Goal: Information Seeking & Learning: Learn about a topic

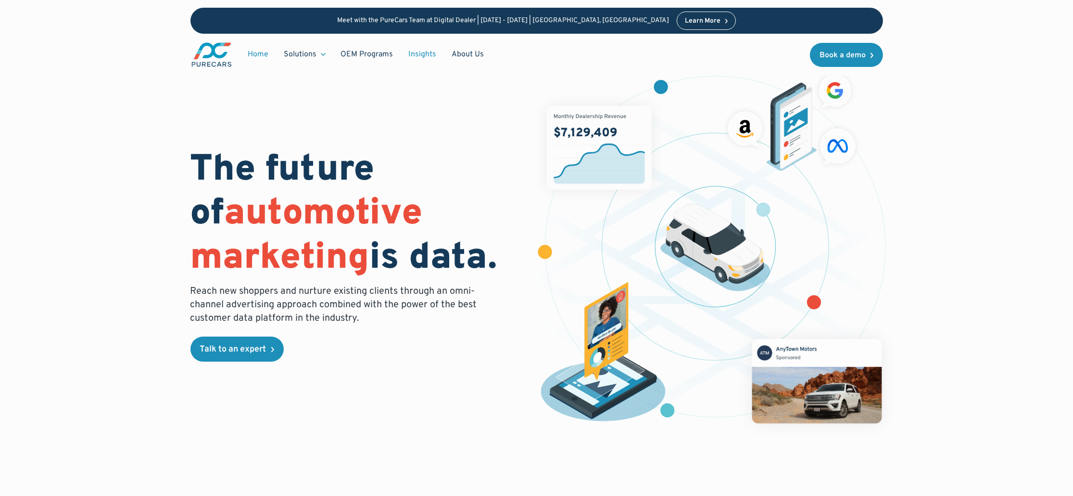
click at [426, 54] on link "Insights" at bounding box center [422, 54] width 43 height 18
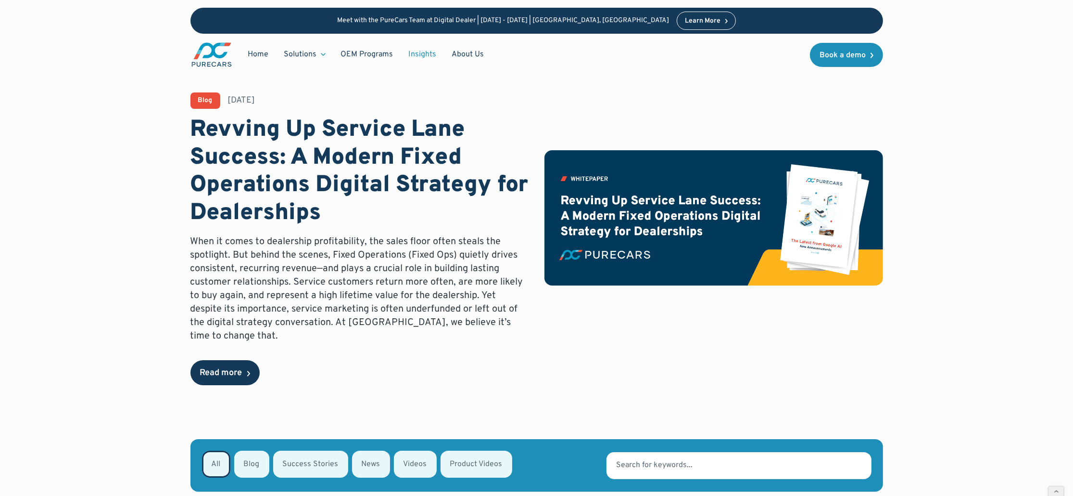
click at [229, 369] on div "Read more" at bounding box center [221, 373] width 42 height 9
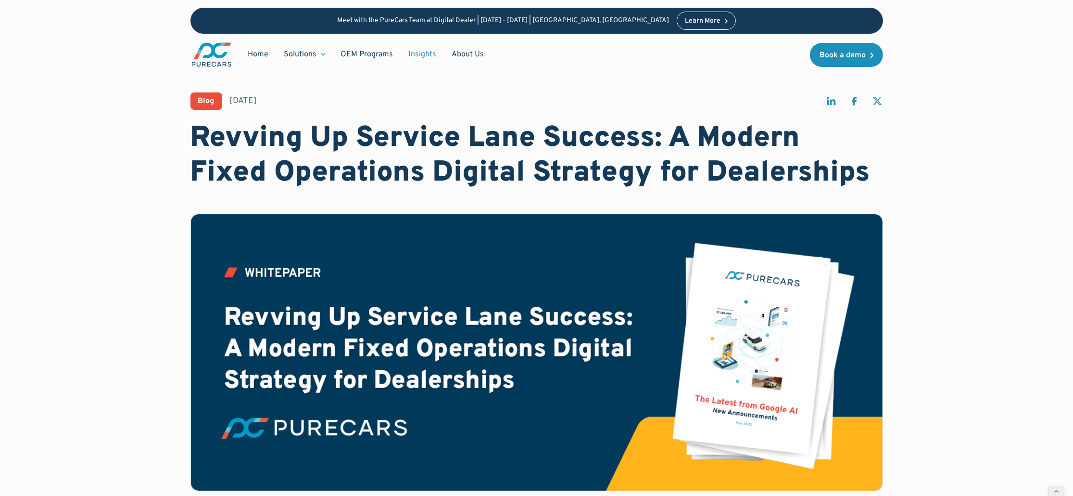
click at [430, 56] on link "Insights" at bounding box center [422, 54] width 43 height 18
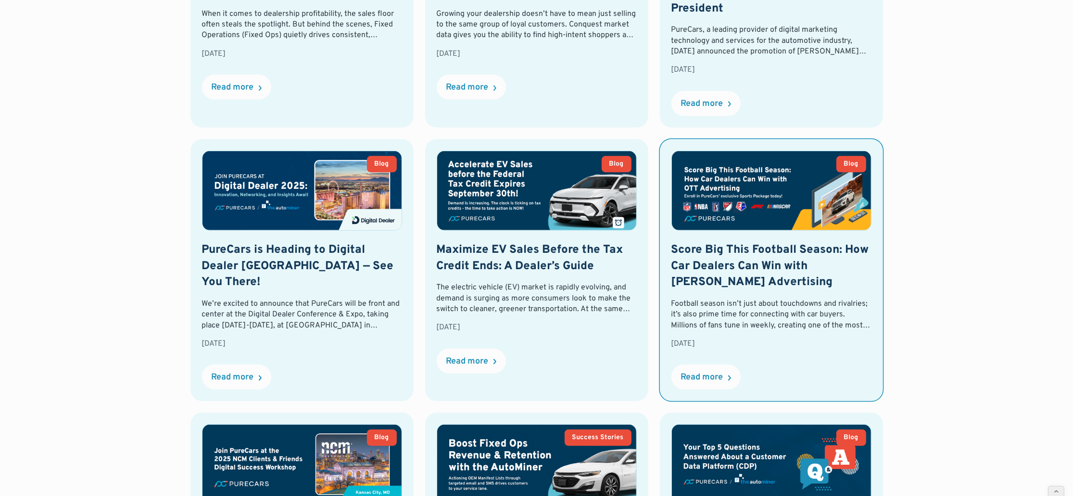
scroll to position [676, 0]
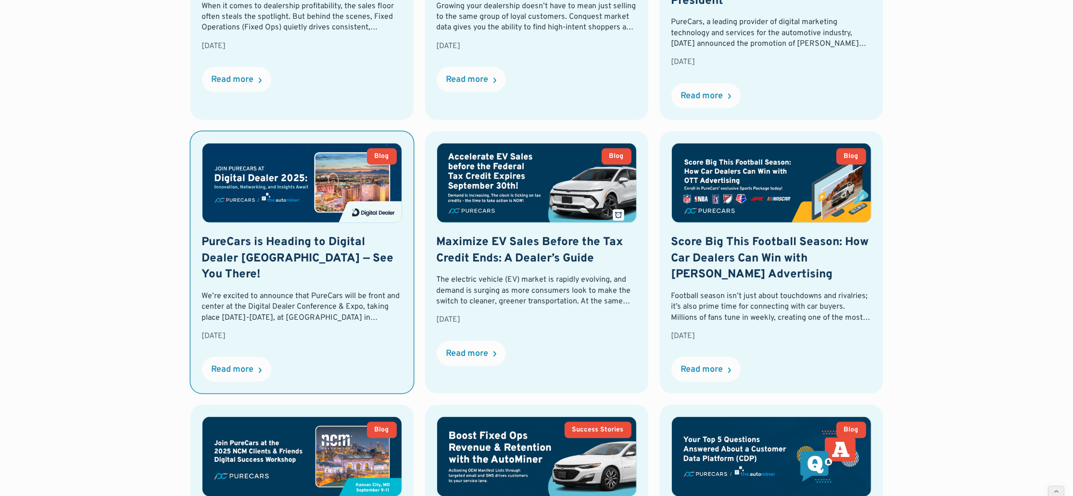
click at [307, 197] on link "Blog PureCars is Heading to Digital Dealer Las Vegas — See You There! We’re exc…" at bounding box center [302, 262] width 223 height 262
